Goal: Task Accomplishment & Management: Manage account settings

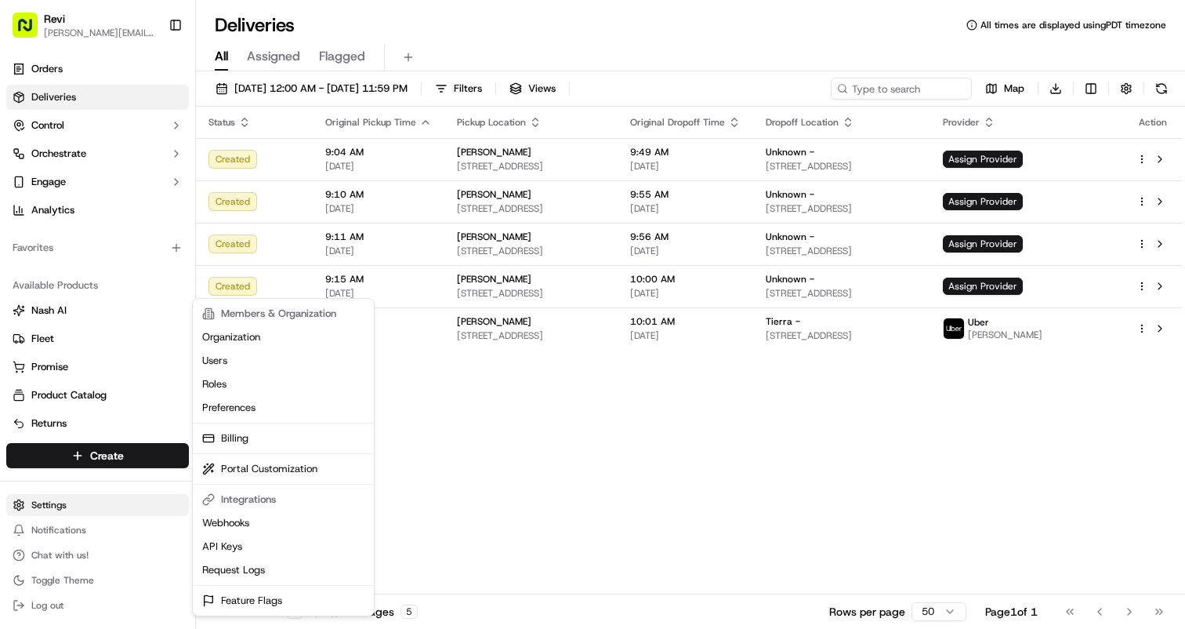
click at [59, 509] on html "Revi [PERSON_NAME][EMAIL_ADDRESS][DOMAIN_NAME] Toggle Sidebar Orders Deliveries…" at bounding box center [592, 314] width 1185 height 629
click at [210, 362] on link "Users" at bounding box center [283, 361] width 175 height 24
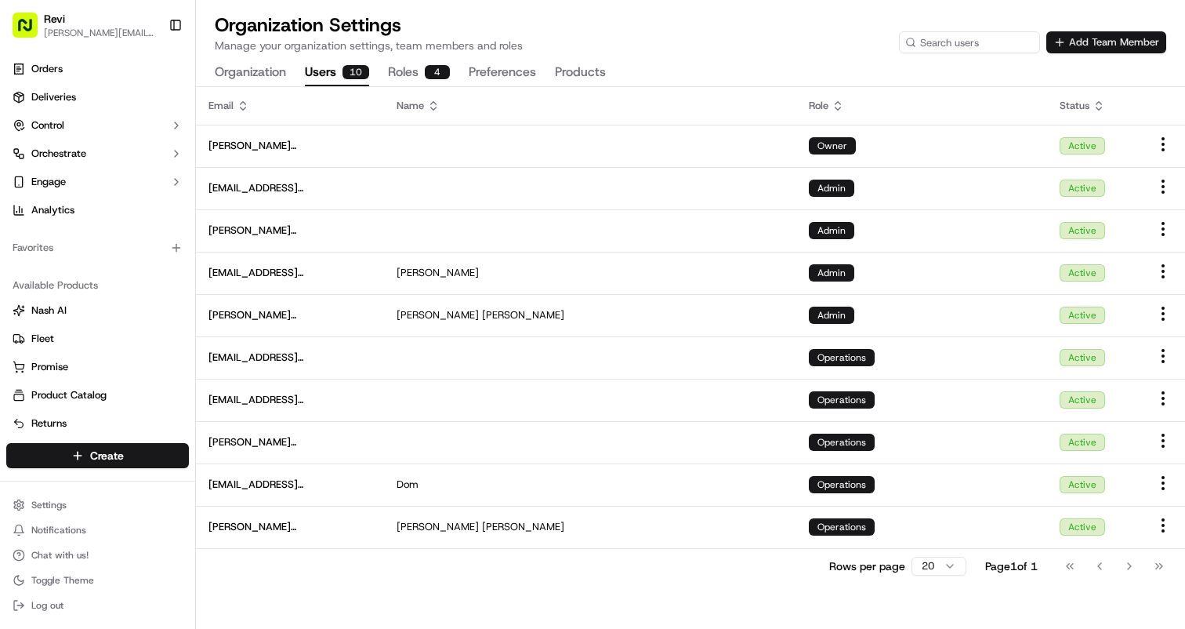
click at [1095, 49] on button "Add Team Member" at bounding box center [1107, 42] width 120 height 22
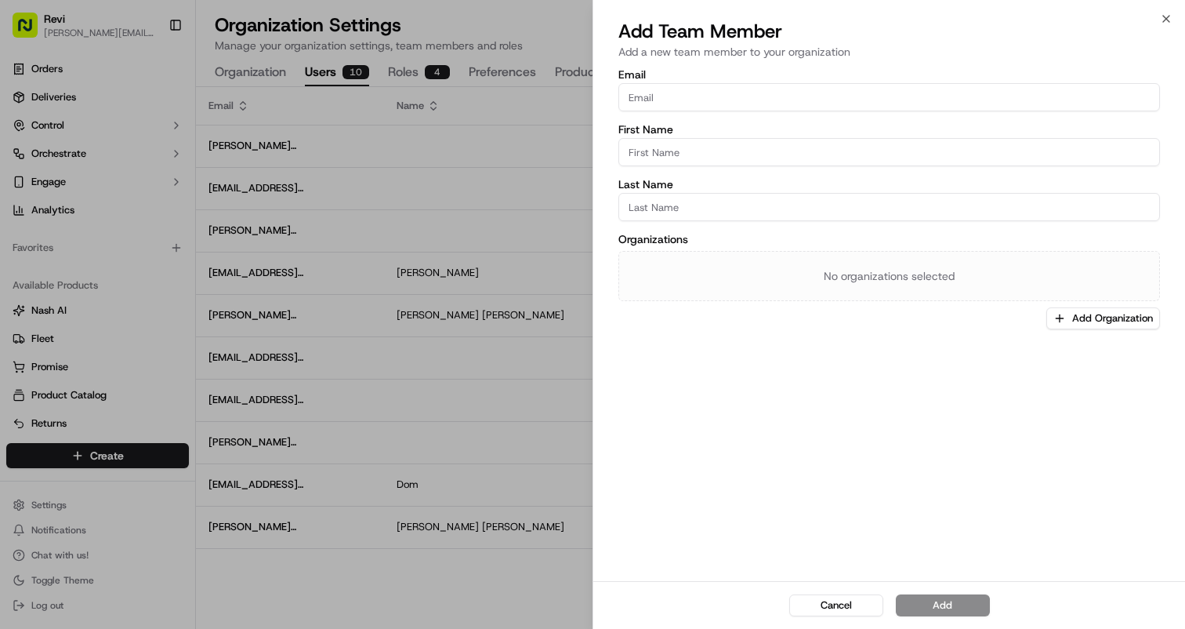
click at [706, 83] on input "Email" at bounding box center [890, 97] width 542 height 28
type input "[PERSON_NAME][EMAIL_ADDRESS][DOMAIN_NAME]"
type input "[PERSON_NAME]"
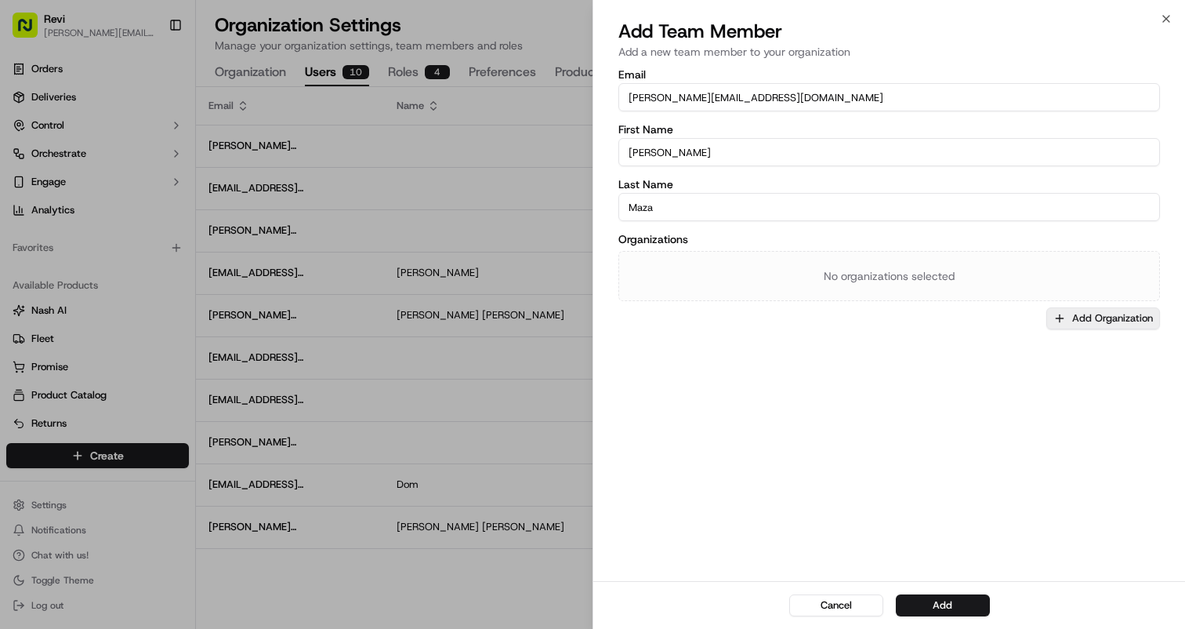
type input "Maza"
click at [1085, 320] on button "Add Organization" at bounding box center [1104, 318] width 114 height 22
click at [1007, 405] on span "Revi" at bounding box center [1082, 401] width 193 height 14
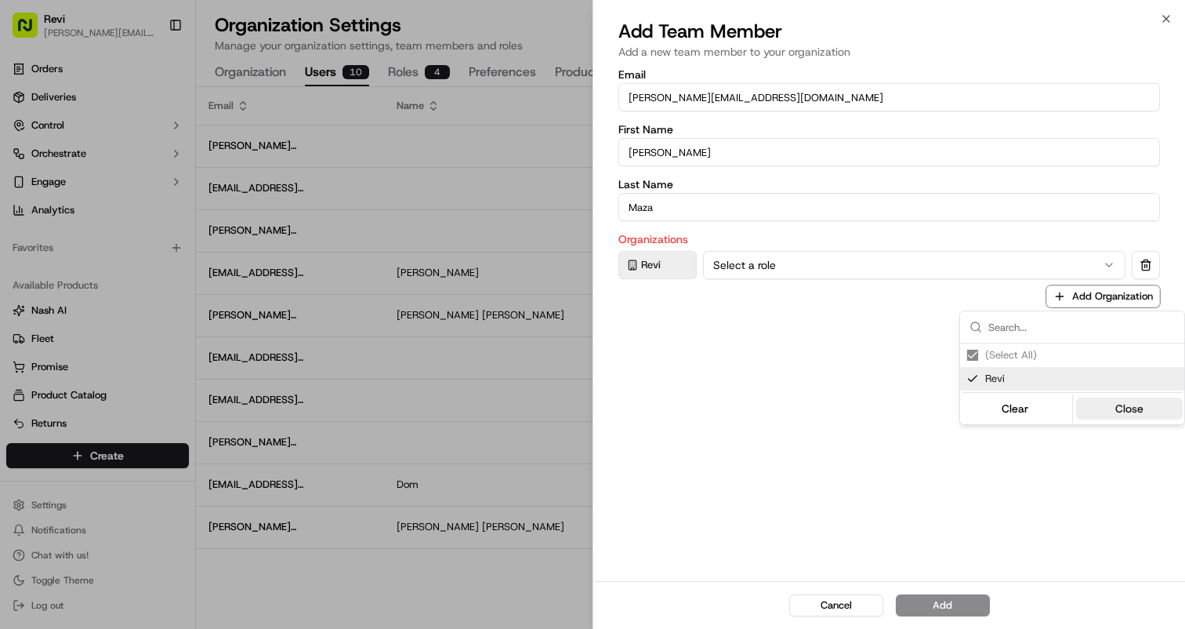
click at [1134, 408] on button "Close" at bounding box center [1130, 409] width 107 height 22
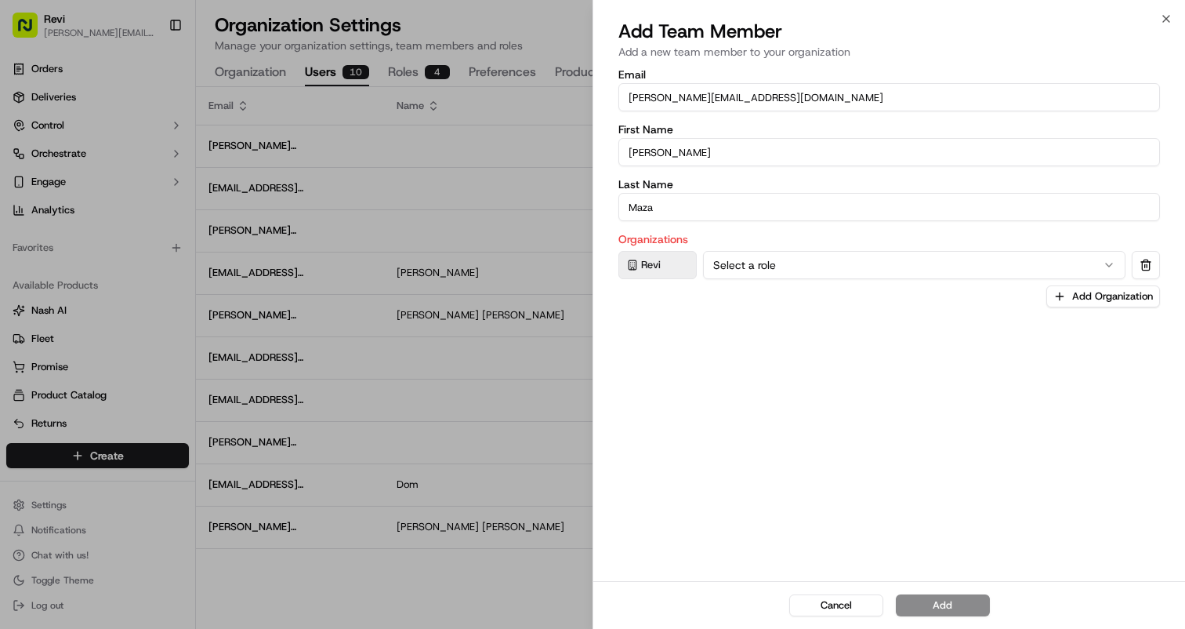
click at [841, 266] on button "Select a role" at bounding box center [914, 265] width 423 height 28
click at [950, 606] on button "Add" at bounding box center [943, 605] width 94 height 22
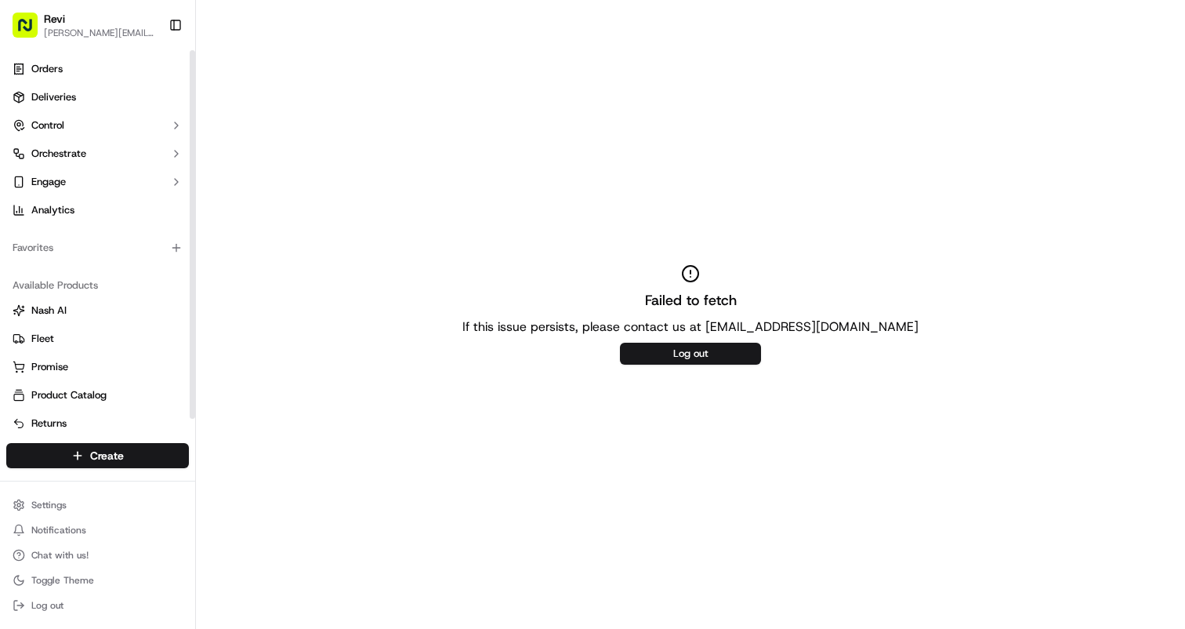
click at [58, 55] on div "Orders Deliveries Control Orchestrate Engage Analytics" at bounding box center [97, 139] width 195 height 179
click at [56, 67] on span "Orders" at bounding box center [46, 69] width 31 height 14
